Goal: Communication & Community: Answer question/provide support

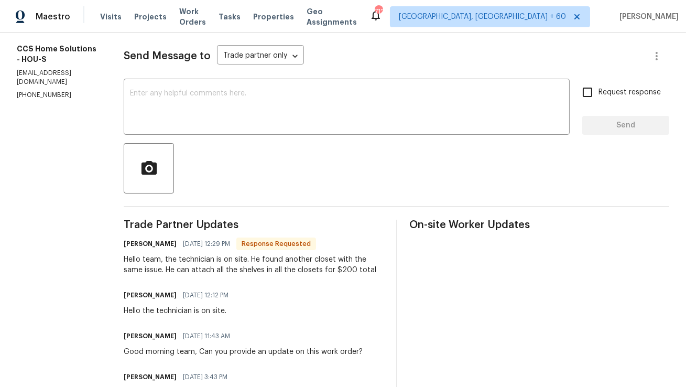
scroll to position [57, 0]
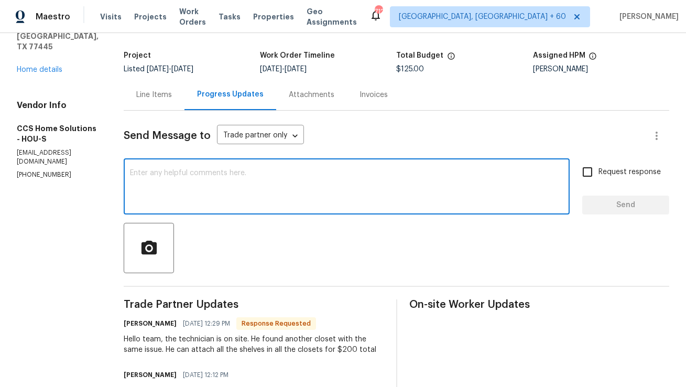
click at [287, 196] on textarea at bounding box center [347, 187] width 434 height 37
type textarea "Hi Julice"
click at [173, 103] on div "Line Items" at bounding box center [154, 94] width 61 height 31
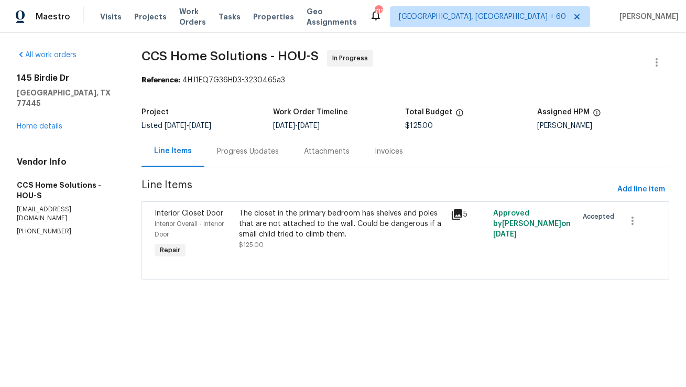
click at [344, 223] on div "The closet in the primary bedroom has shelves and poles that are not attached t…" at bounding box center [341, 223] width 205 height 31
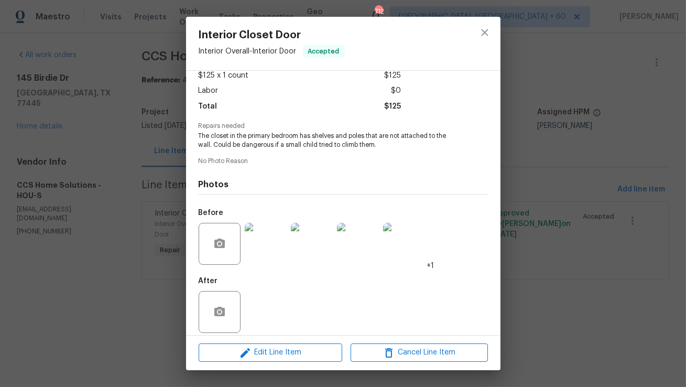
scroll to position [70, 0]
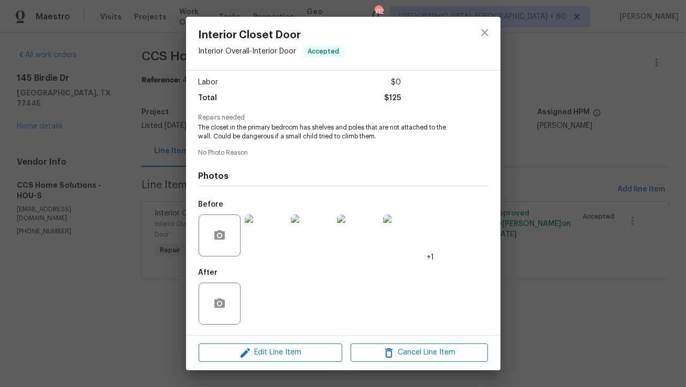
click at [268, 242] on img at bounding box center [266, 235] width 42 height 42
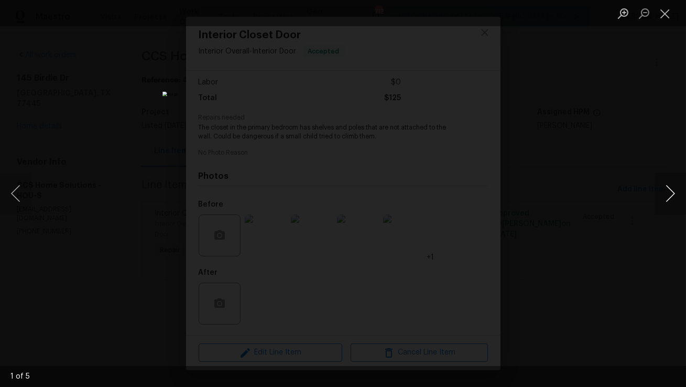
click at [669, 191] on button "Next image" at bounding box center [670, 193] width 31 height 42
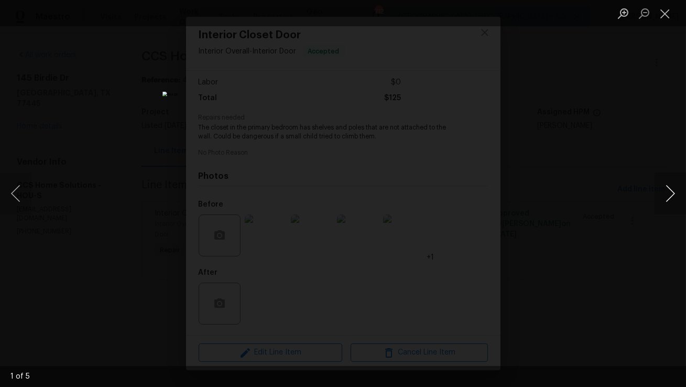
click at [669, 191] on button "Next image" at bounding box center [670, 193] width 31 height 42
click at [665, 8] on button "Close lightbox" at bounding box center [665, 13] width 21 height 18
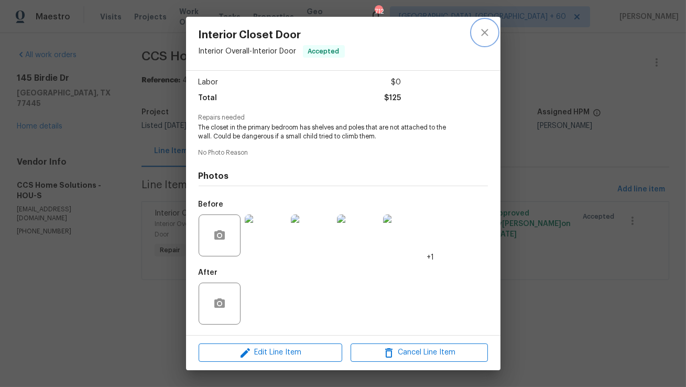
click at [483, 32] on icon "close" at bounding box center [485, 32] width 13 height 13
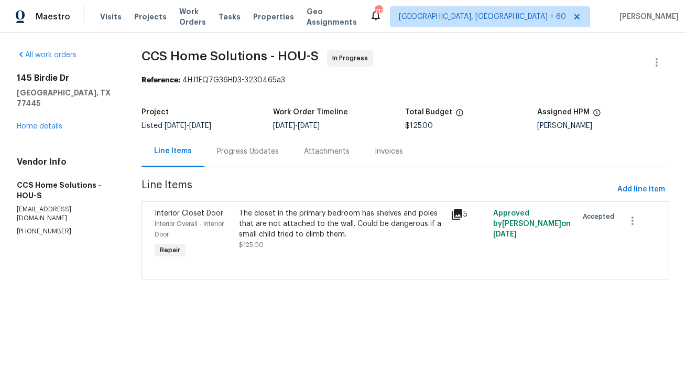
click at [250, 164] on div "Progress Updates" at bounding box center [247, 151] width 87 height 31
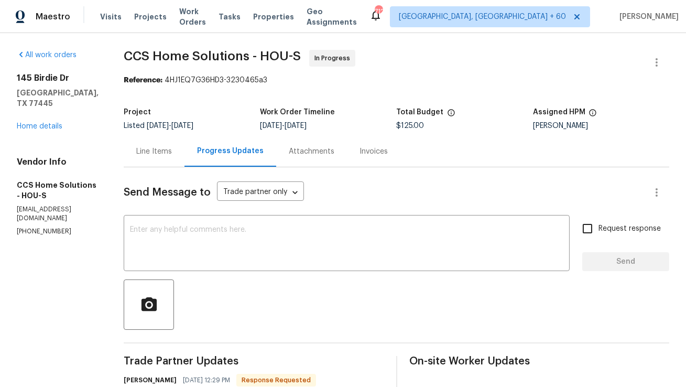
click at [169, 156] on div "Line Items" at bounding box center [154, 151] width 36 height 10
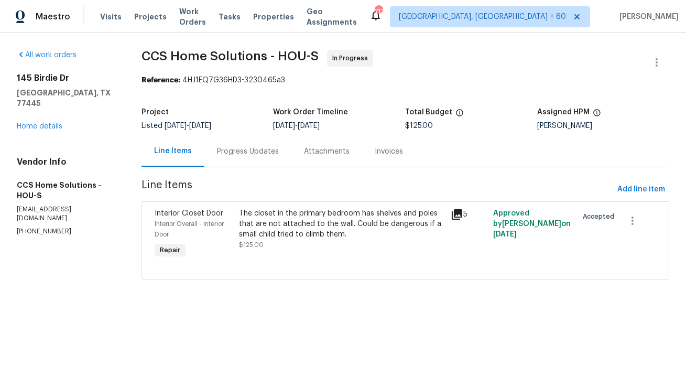
click at [316, 233] on div "The closet in the primary bedroom has shelves and poles that are not attached t…" at bounding box center [341, 223] width 205 height 31
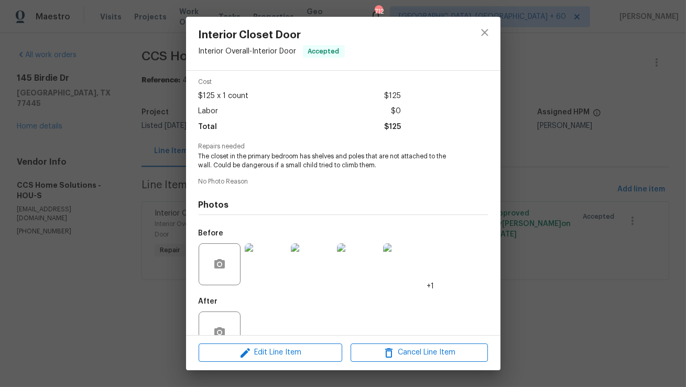
scroll to position [69, 0]
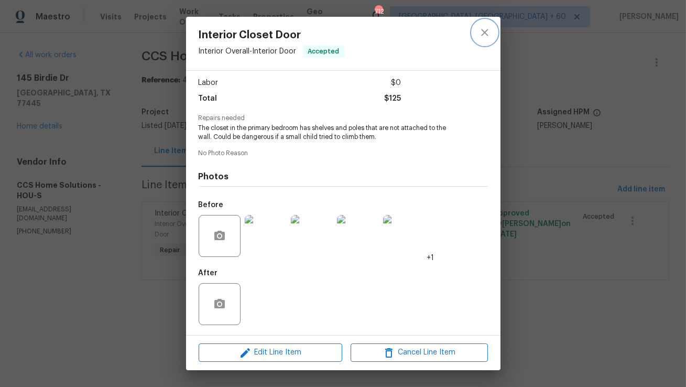
click at [487, 35] on icon "close" at bounding box center [484, 32] width 7 height 7
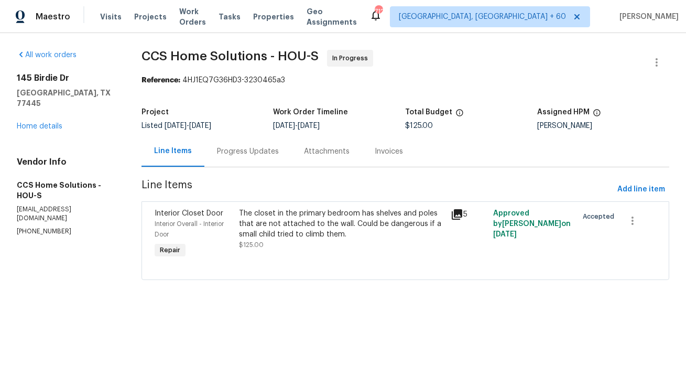
click at [217, 156] on div "Progress Updates" at bounding box center [248, 151] width 62 height 10
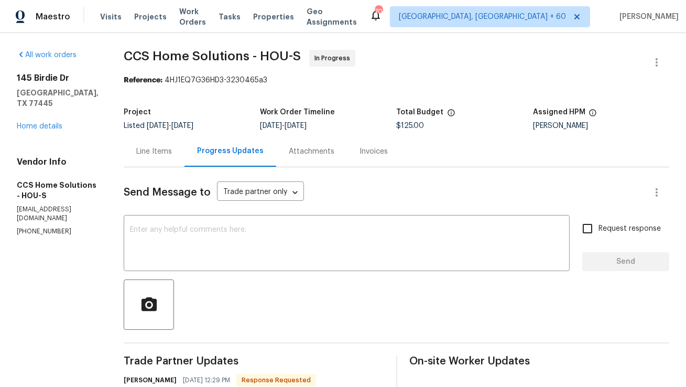
click at [167, 154] on div "Line Items" at bounding box center [154, 151] width 36 height 10
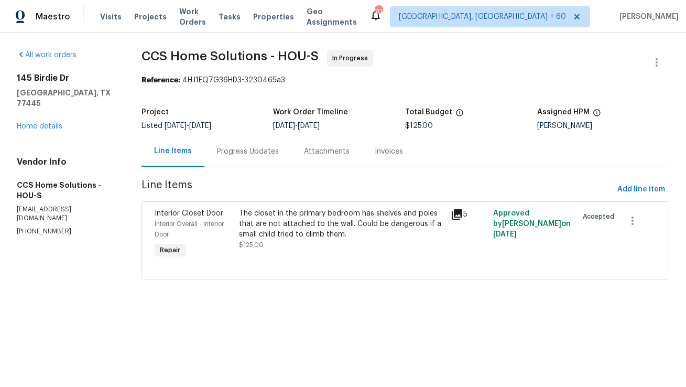
click at [294, 222] on div "The closet in the primary bedroom has shelves and poles that are not attached t…" at bounding box center [341, 223] width 205 height 31
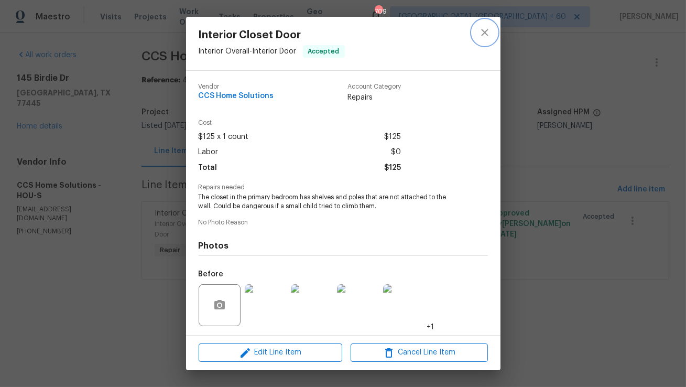
click at [488, 40] on button "close" at bounding box center [484, 32] width 25 height 25
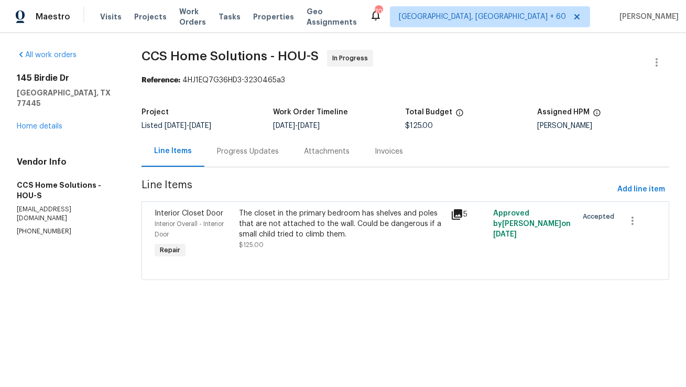
click at [259, 152] on div "Progress Updates" at bounding box center [248, 151] width 62 height 10
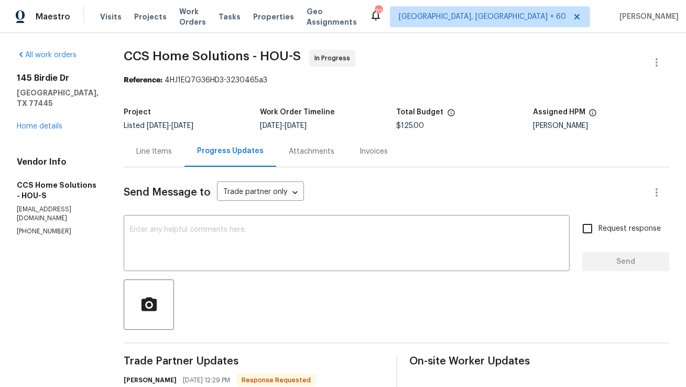
click at [181, 161] on div "Line Items" at bounding box center [154, 151] width 61 height 31
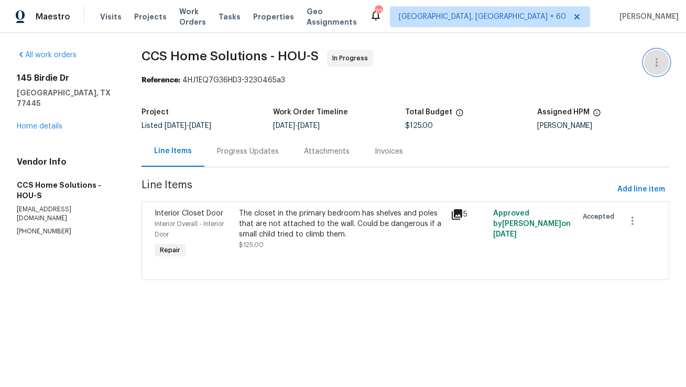
click at [661, 58] on icon "button" at bounding box center [657, 62] width 13 height 13
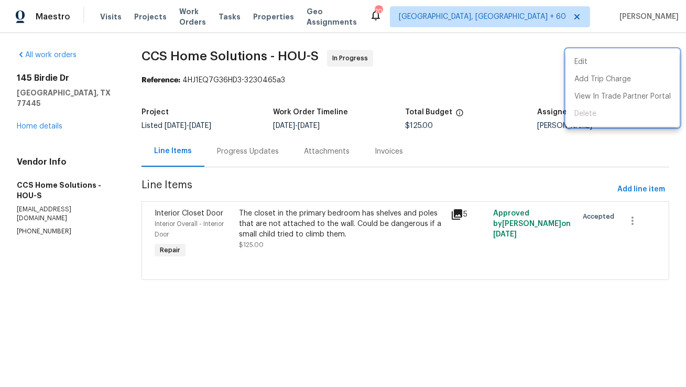
click at [328, 217] on div at bounding box center [343, 193] width 686 height 387
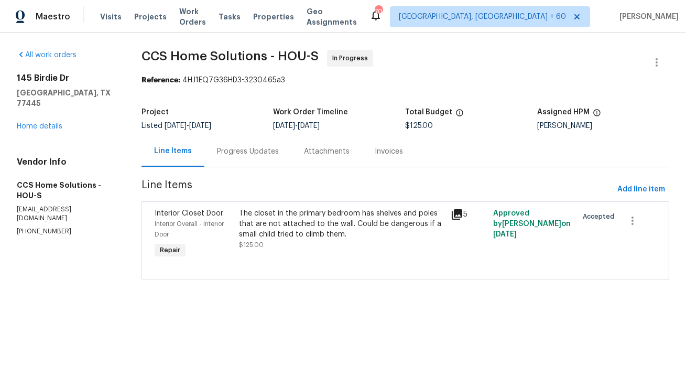
click at [333, 223] on div "The closet in the primary bedroom has shelves and poles that are not attached t…" at bounding box center [341, 223] width 205 height 31
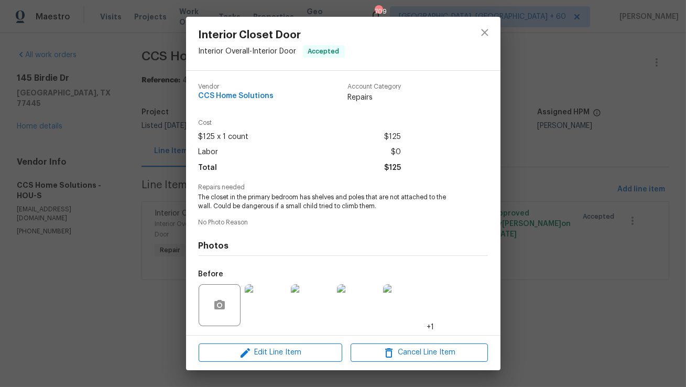
scroll to position [70, 0]
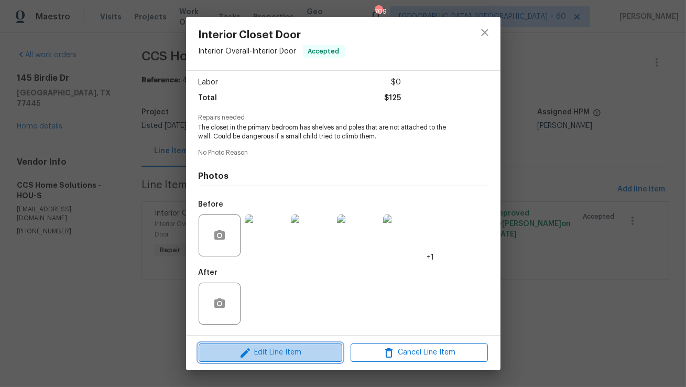
click at [254, 355] on span "Edit Line Item" at bounding box center [270, 352] width 137 height 13
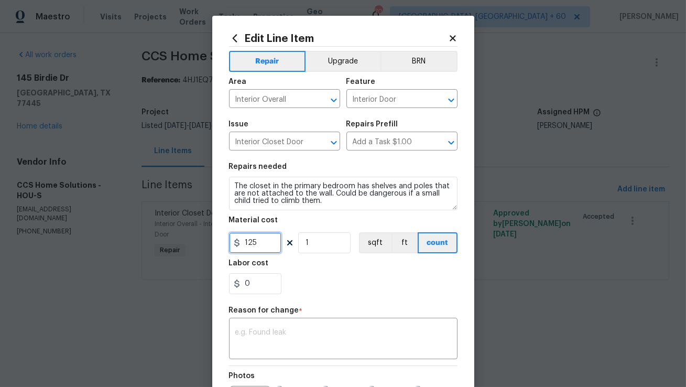
click at [264, 244] on input "125" at bounding box center [255, 242] width 52 height 21
click at [446, 45] on div "Edit Line Item Repair Upgrade BRN Area Interior Overall ​ Feature Interior Door…" at bounding box center [343, 264] width 229 height 462
click at [266, 258] on section "Repairs needed The closet in the primary bedroom has shelves and poles that are…" at bounding box center [343, 229] width 229 height 144
click at [266, 252] on input "125" at bounding box center [255, 242] width 52 height 21
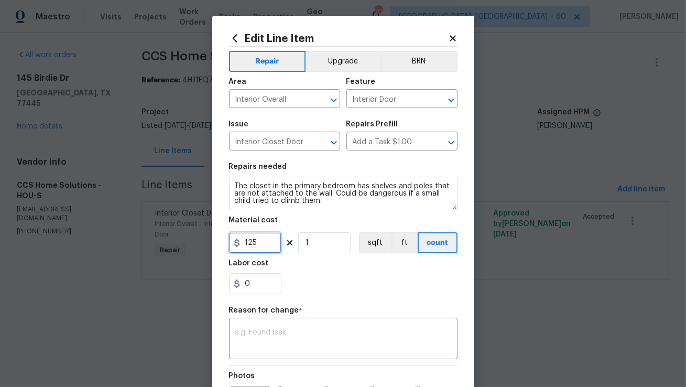
click at [266, 252] on input "125" at bounding box center [255, 242] width 52 height 21
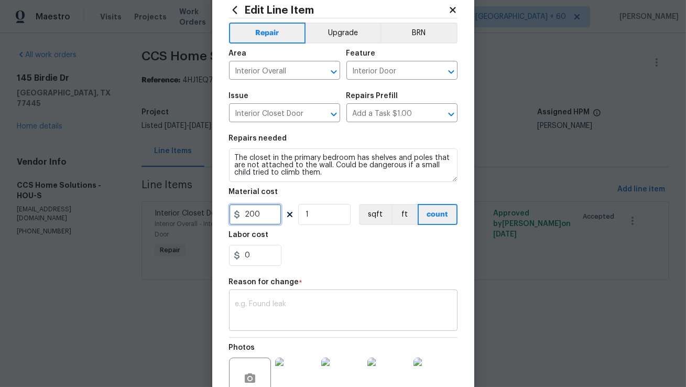
type input "200"
click at [313, 317] on textarea at bounding box center [343, 311] width 216 height 22
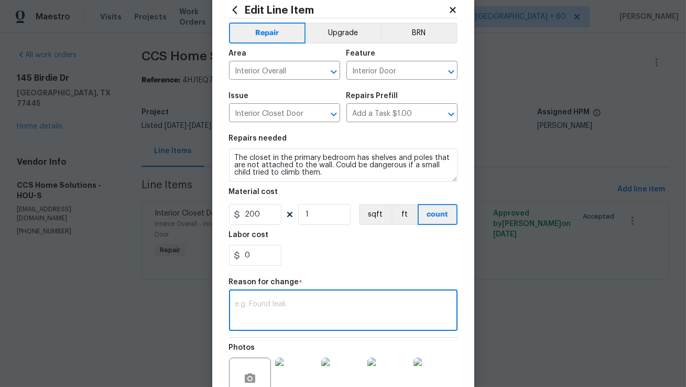
click at [285, 290] on div "Reason for change *" at bounding box center [343, 285] width 229 height 14
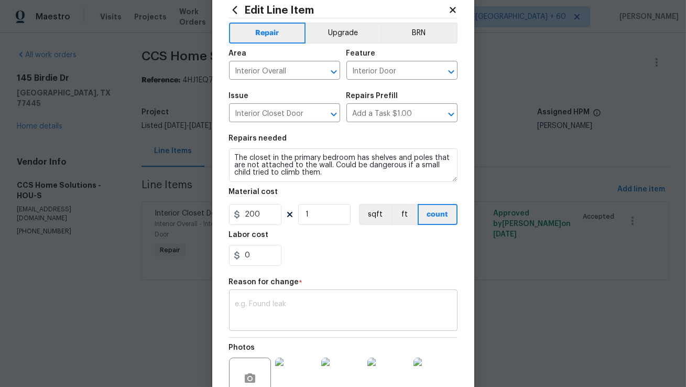
click at [272, 302] on textarea at bounding box center [343, 311] width 216 height 22
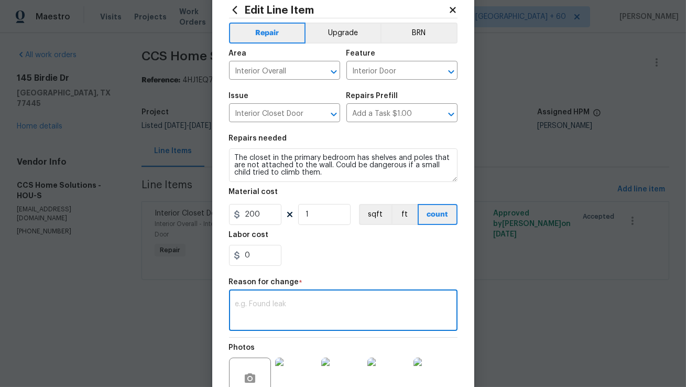
paste textarea "(AM) Updated per vendor’s final cost."
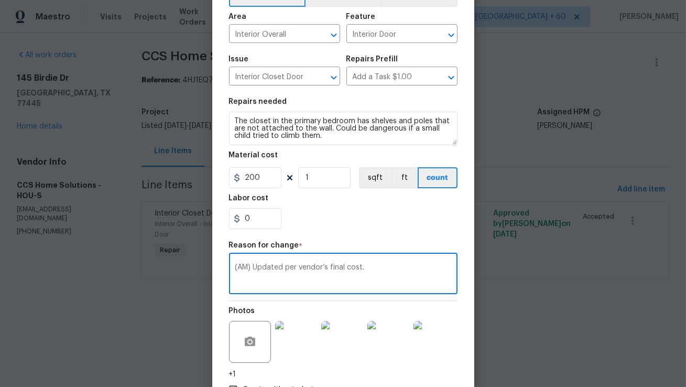
scroll to position [140, 0]
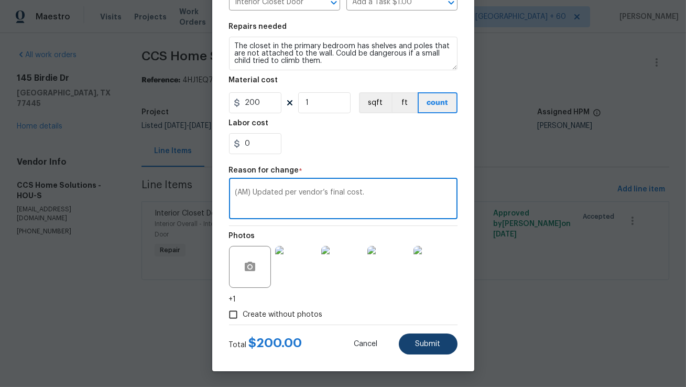
type textarea "(AM) Updated per vendor’s final cost."
click at [438, 341] on span "Submit" at bounding box center [428, 344] width 25 height 8
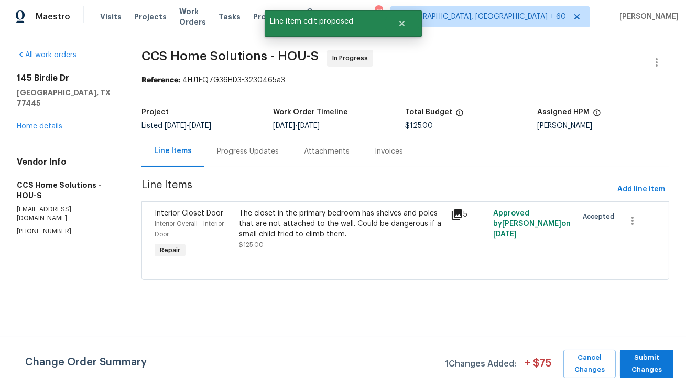
scroll to position [0, 0]
click at [650, 366] on span "Submit Changes" at bounding box center [646, 364] width 43 height 24
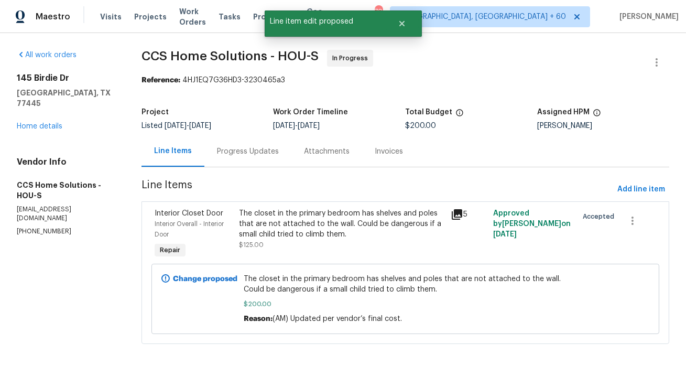
click at [239, 148] on div "Progress Updates" at bounding box center [248, 151] width 62 height 10
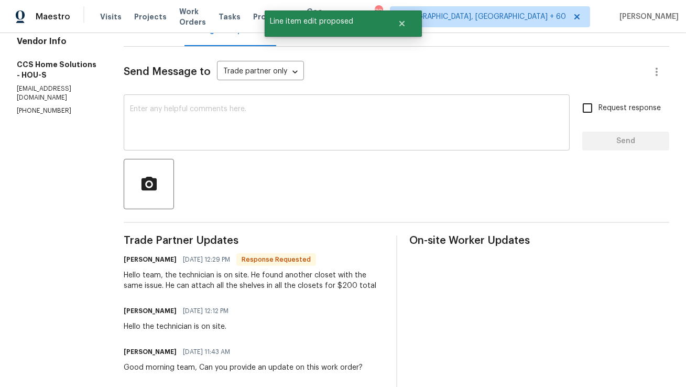
scroll to position [86, 0]
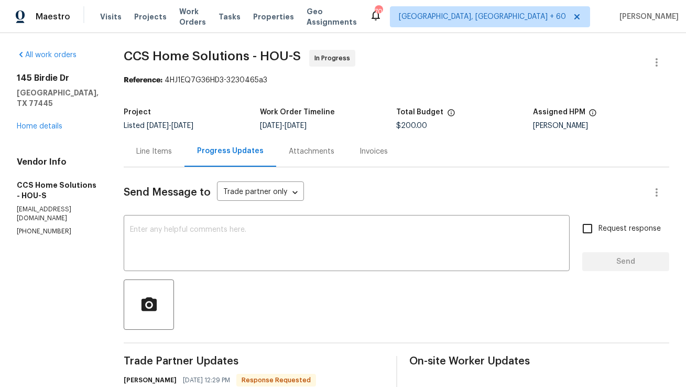
click at [167, 150] on div "Line Items" at bounding box center [154, 151] width 36 height 10
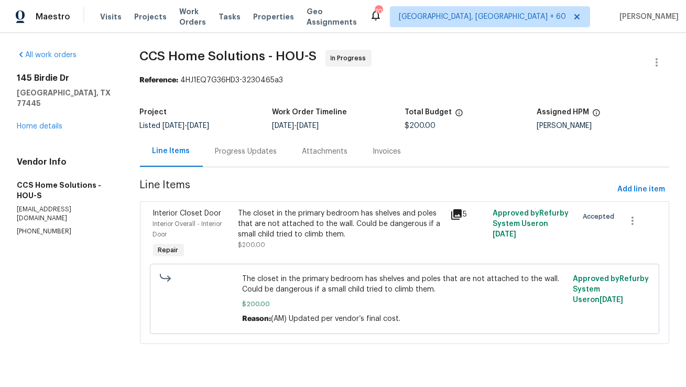
click at [229, 152] on div "Progress Updates" at bounding box center [246, 151] width 62 height 10
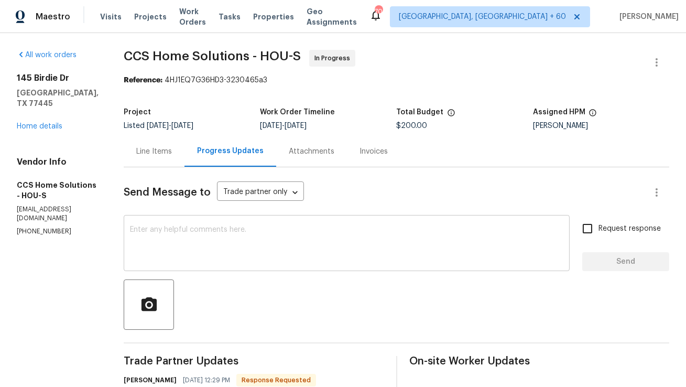
click at [263, 242] on textarea at bounding box center [347, 244] width 434 height 37
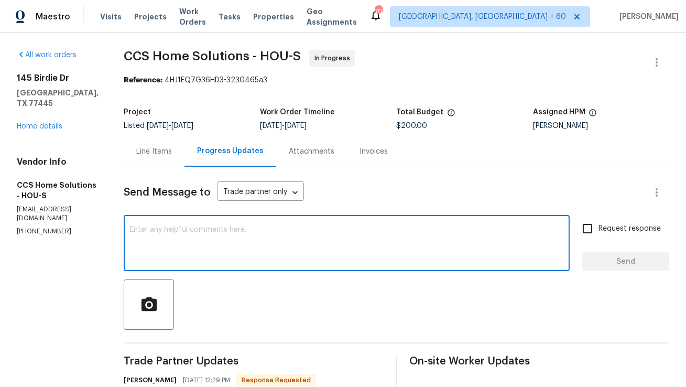
click at [263, 242] on textarea at bounding box center [347, 244] width 434 height 37
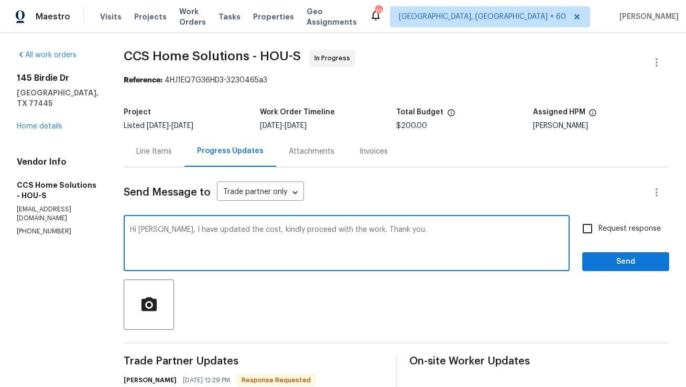
type textarea "Hi [PERSON_NAME], I have updated the cost, kindly proceed with the work. Thank …"
click at [598, 231] on input "Request response" at bounding box center [588, 229] width 22 height 22
checkbox input "true"
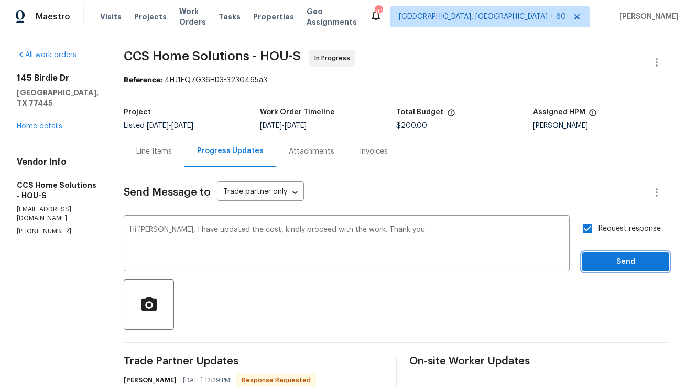
click at [611, 266] on span "Send" at bounding box center [626, 261] width 70 height 13
